Goal: Find specific page/section: Locate item on page

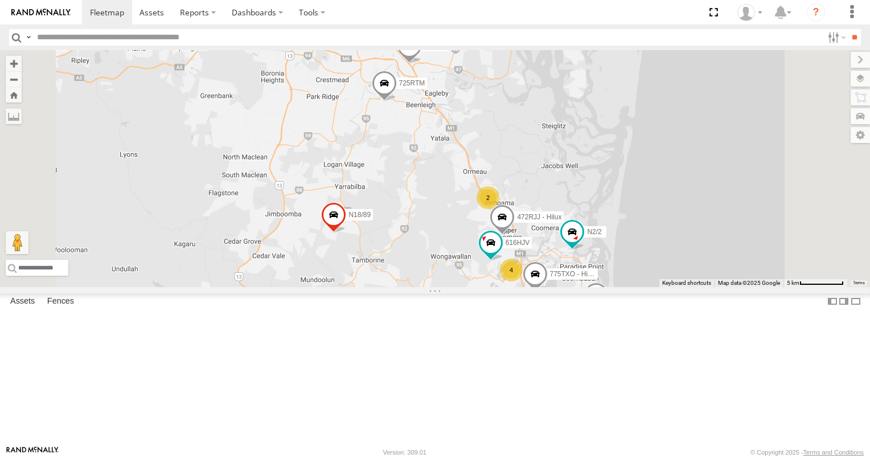
drag, startPoint x: 552, startPoint y: 206, endPoint x: 549, endPoint y: 292, distance: 86.0
click at [549, 287] on div "637ZJJ N2/2 Spray rig 725RTM 3/N3 472RJJ - Hilux 806YIP N18/89 25 4 2 616HJV 77…" at bounding box center [435, 168] width 870 height 237
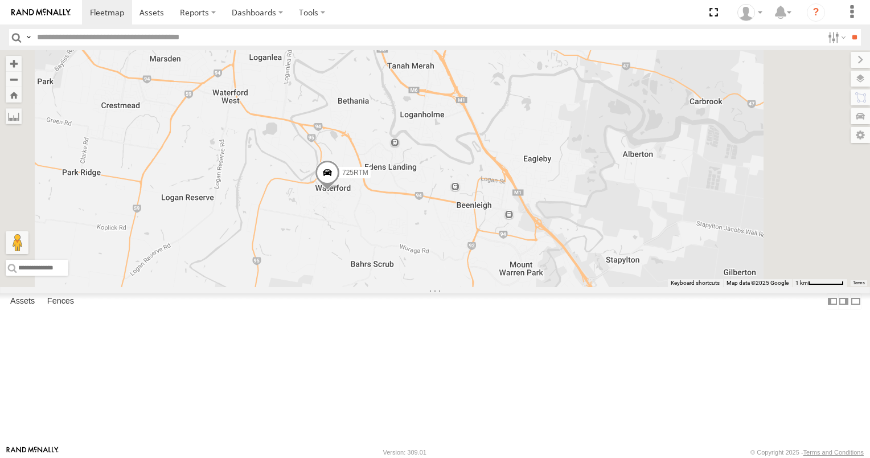
drag, startPoint x: 533, startPoint y: 174, endPoint x: 537, endPoint y: 258, distance: 84.3
click at [537, 258] on div "637ZJJ N2/2 Spray rig 725RTM 3/N3 472RJJ - Hilux 806YIP N18/89 616HJV 775TXO - …" at bounding box center [435, 168] width 870 height 237
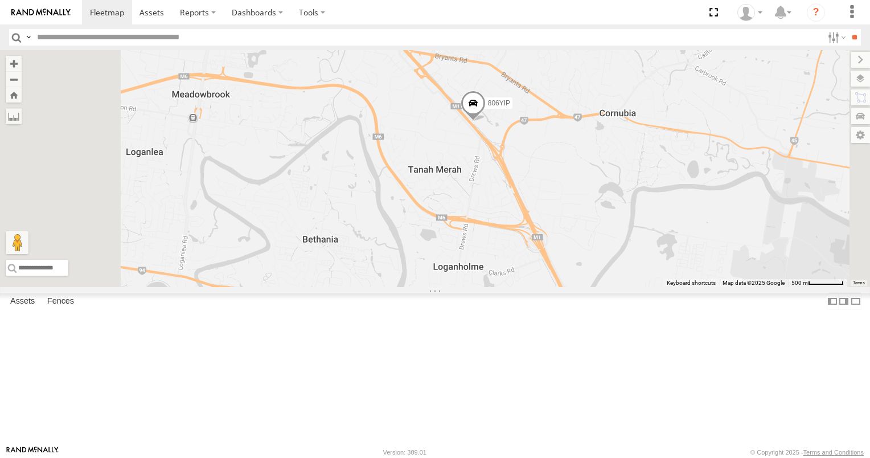
click at [486, 121] on span at bounding box center [473, 106] width 25 height 31
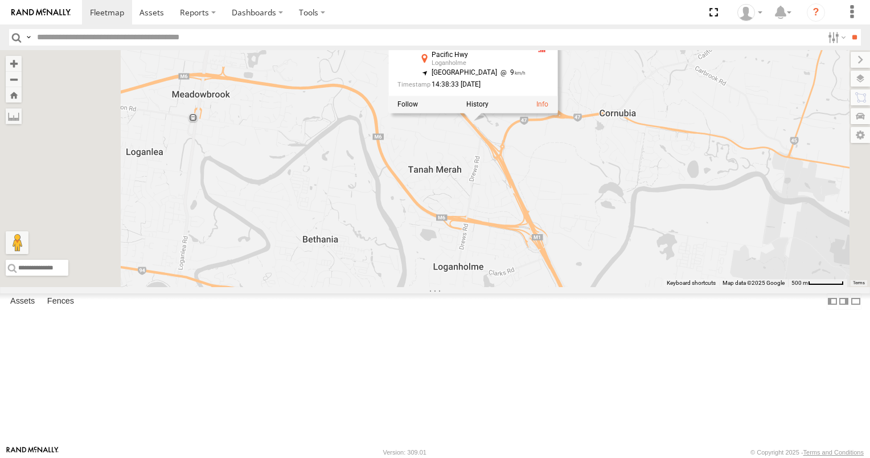
click at [615, 244] on div "637ZJJ N2/2 Spray rig 725RTM 3/N3 472RJJ - Hilux 806YIP N18/89 616HJV 775TXO - …" at bounding box center [435, 168] width 870 height 237
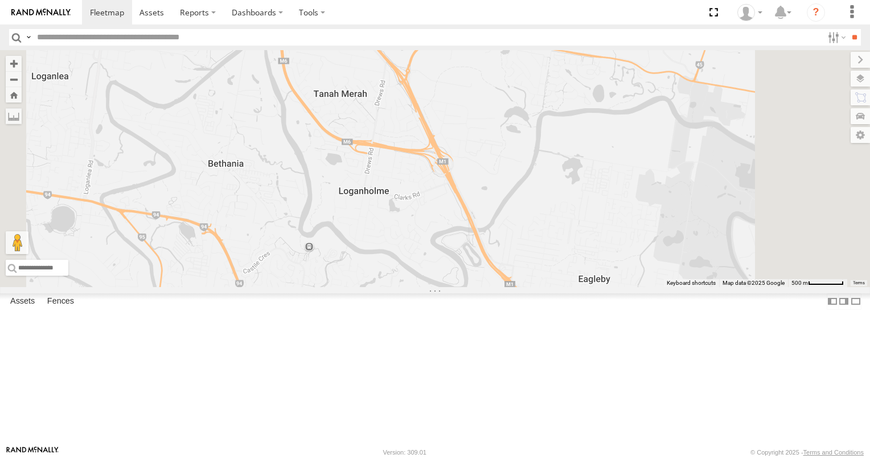
drag, startPoint x: 626, startPoint y: 274, endPoint x: 525, endPoint y: 191, distance: 131.4
click at [529, 194] on div "637ZJJ N2/2 Spray rig 725RTM 3/N3 472RJJ - Hilux 806YIP N18/89 616HJV 775TXO - …" at bounding box center [435, 168] width 870 height 237
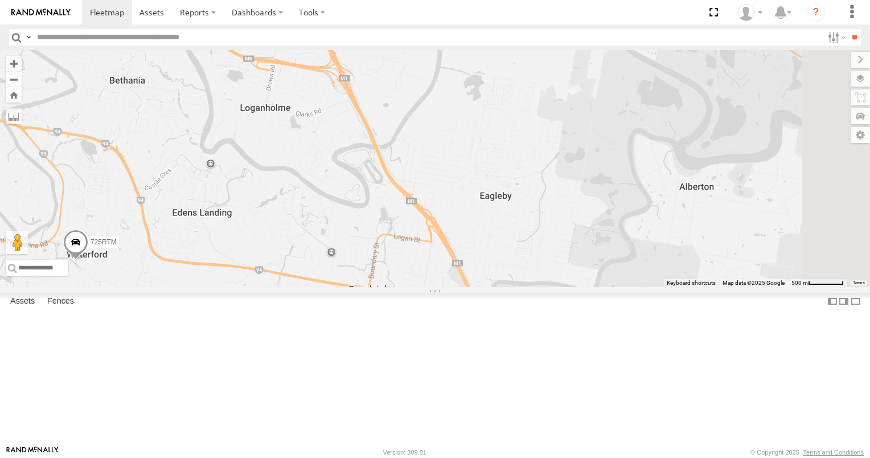
drag, startPoint x: 536, startPoint y: 254, endPoint x: 456, endPoint y: 179, distance: 109.1
click at [457, 180] on div "637ZJJ N2/2 Spray rig 725RTM 3/N3 472RJJ - Hilux 806YIP N18/89 616HJV 775TXO - …" at bounding box center [435, 168] width 870 height 237
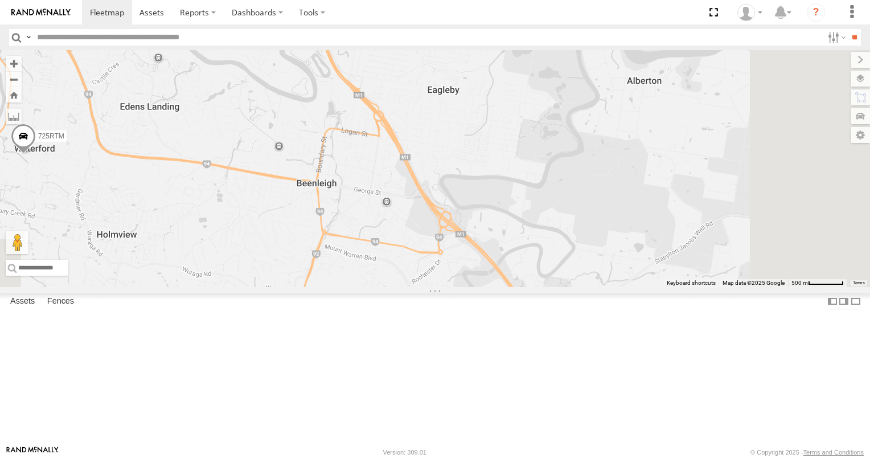
drag, startPoint x: 528, startPoint y: 268, endPoint x: 495, endPoint y: 172, distance: 101.5
click at [495, 172] on div "637ZJJ N2/2 Spray rig 725RTM 3/N3 472RJJ - Hilux 806YIP N18/89 616HJV 775TXO - …" at bounding box center [435, 168] width 870 height 237
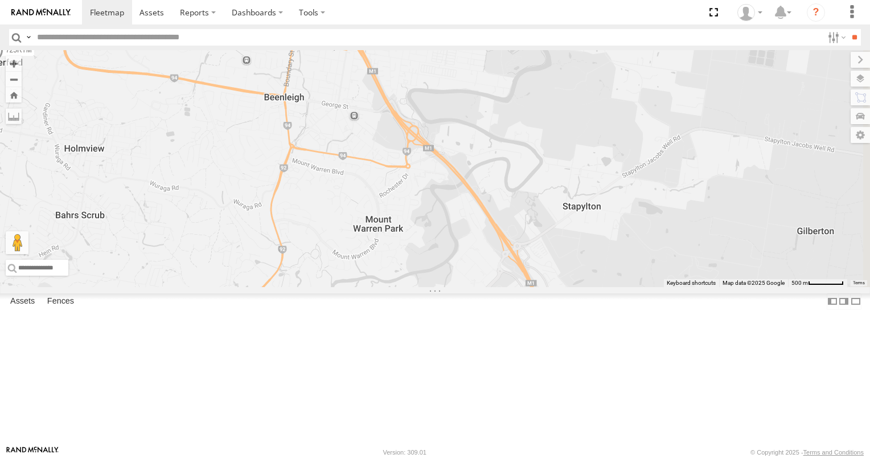
drag, startPoint x: 523, startPoint y: 254, endPoint x: 496, endPoint y: 190, distance: 69.4
click at [497, 191] on div "637ZJJ N2/2 Spray rig 725RTM 3/N3 472RJJ - Hilux 806YIP N18/89 616HJV 775TXO - …" at bounding box center [435, 168] width 870 height 237
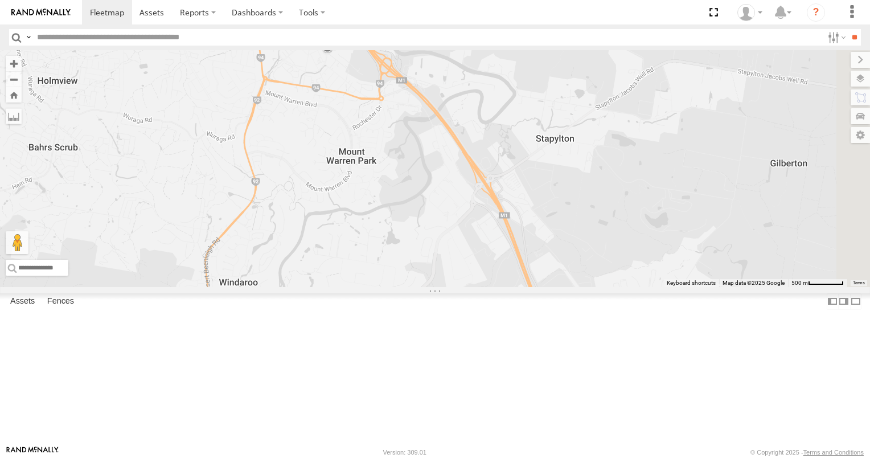
drag, startPoint x: 555, startPoint y: 274, endPoint x: 527, endPoint y: 192, distance: 86.6
click at [527, 194] on div "637ZJJ N2/2 Spray rig 725RTM 3/N3 472RJJ - Hilux 806YIP N18/89 616HJV 775TXO - …" at bounding box center [435, 168] width 870 height 237
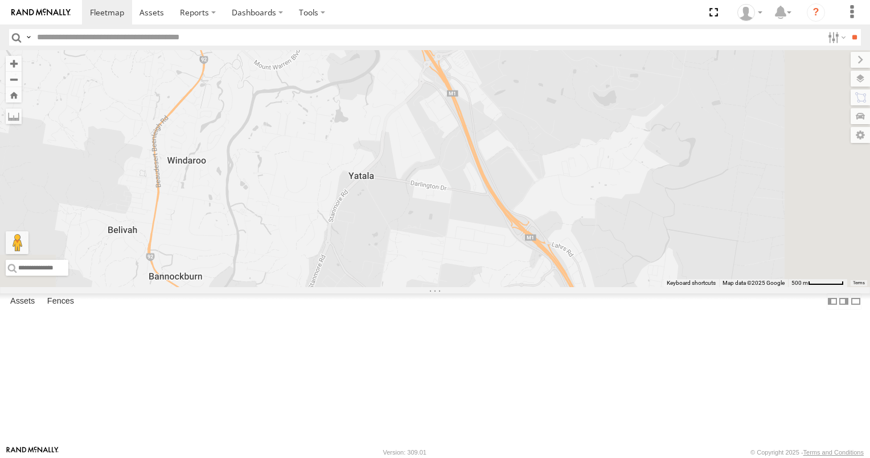
drag, startPoint x: 582, startPoint y: 269, endPoint x: 550, endPoint y: 203, distance: 72.8
click at [550, 203] on div "637ZJJ N2/2 Spray rig 725RTM 3/N3 472RJJ - Hilux 806YIP N18/89 616HJV 775TXO - …" at bounding box center [435, 168] width 870 height 237
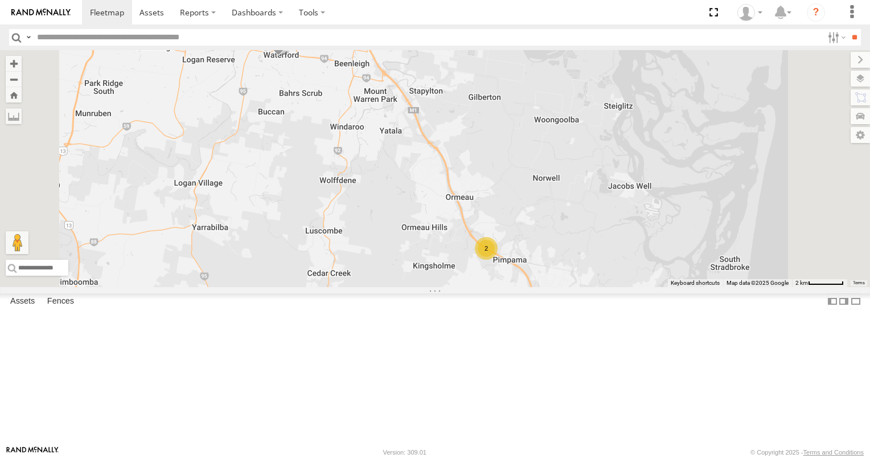
scroll to position [342, 0]
click at [0, 0] on div "All Assets" at bounding box center [0, 0] width 0 height 0
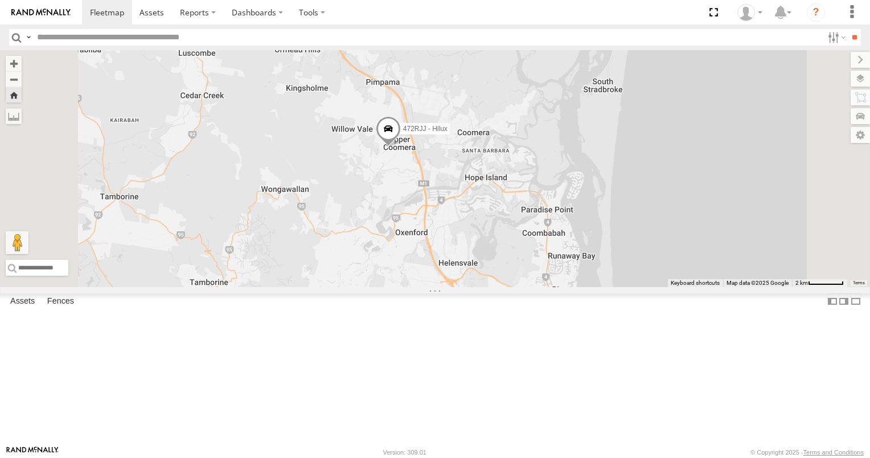
drag, startPoint x: 497, startPoint y: 228, endPoint x: 513, endPoint y: 338, distance: 111.7
click at [513, 287] on div "472RJJ - Hilux" at bounding box center [435, 168] width 870 height 237
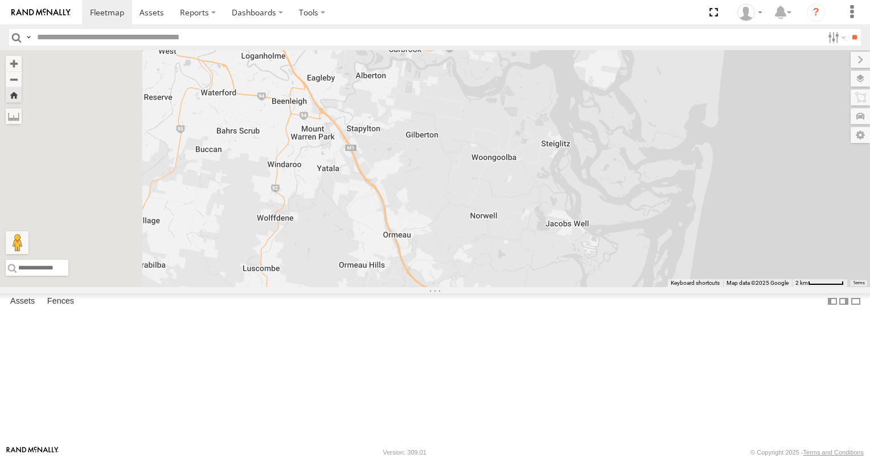
drag, startPoint x: 425, startPoint y: 242, endPoint x: 508, endPoint y: 384, distance: 164.1
click at [508, 287] on div "472RJJ - Hilux" at bounding box center [435, 168] width 870 height 237
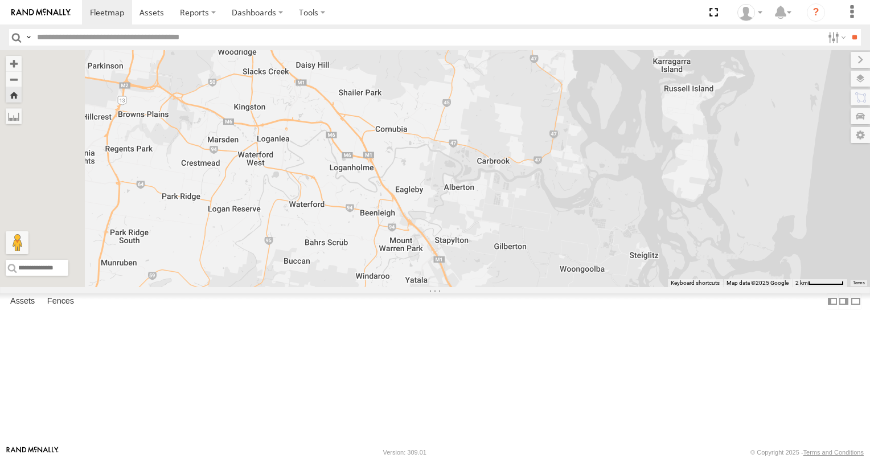
drag, startPoint x: 442, startPoint y: 281, endPoint x: 509, endPoint y: 385, distance: 123.2
click at [509, 287] on div "472RJJ - Hilux" at bounding box center [435, 168] width 870 height 237
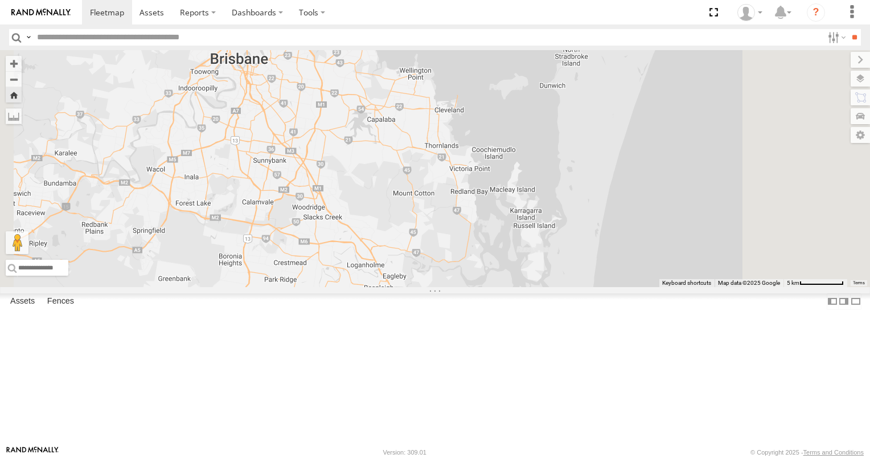
scroll to position [475, 0]
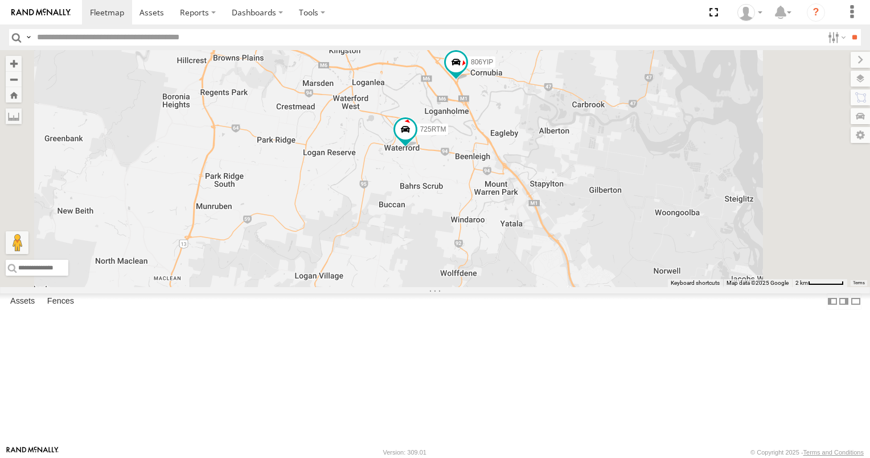
drag, startPoint x: 618, startPoint y: 132, endPoint x: 634, endPoint y: 224, distance: 93.6
click at [634, 224] on div "637ZJJ N2/2 Spray rig 3/N3 N18/89 616HJV 725RTM 834FUR 472RJJ - Hilux 806YIP 2" at bounding box center [435, 168] width 870 height 237
